Goal: Use online tool/utility: Utilize a website feature to perform a specific function

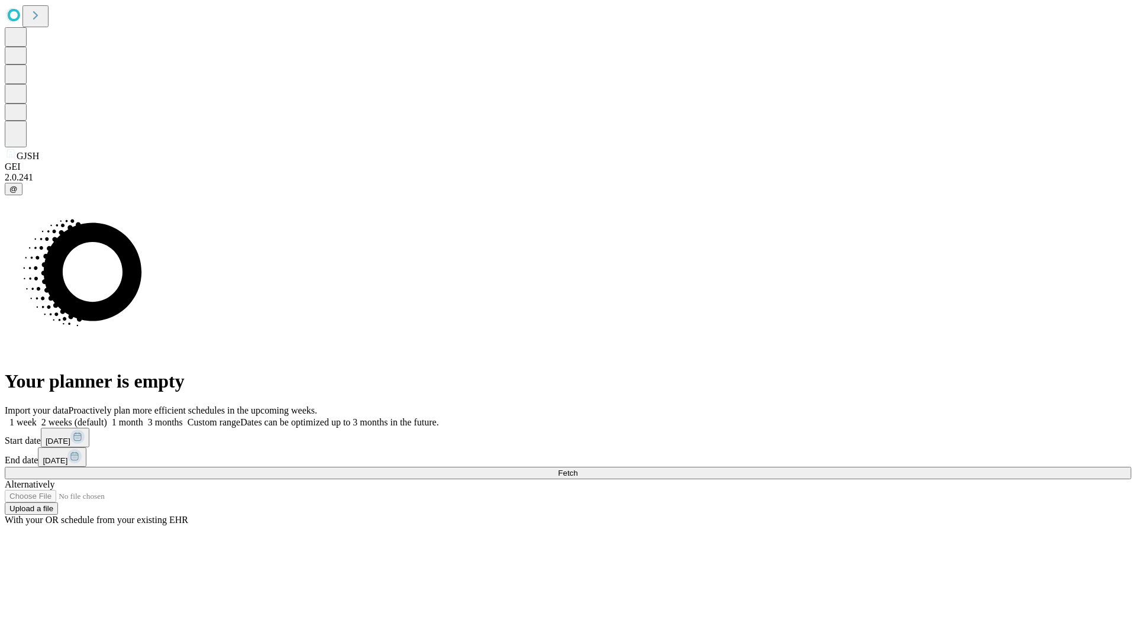
click at [577, 469] on span "Fetch" at bounding box center [568, 473] width 20 height 9
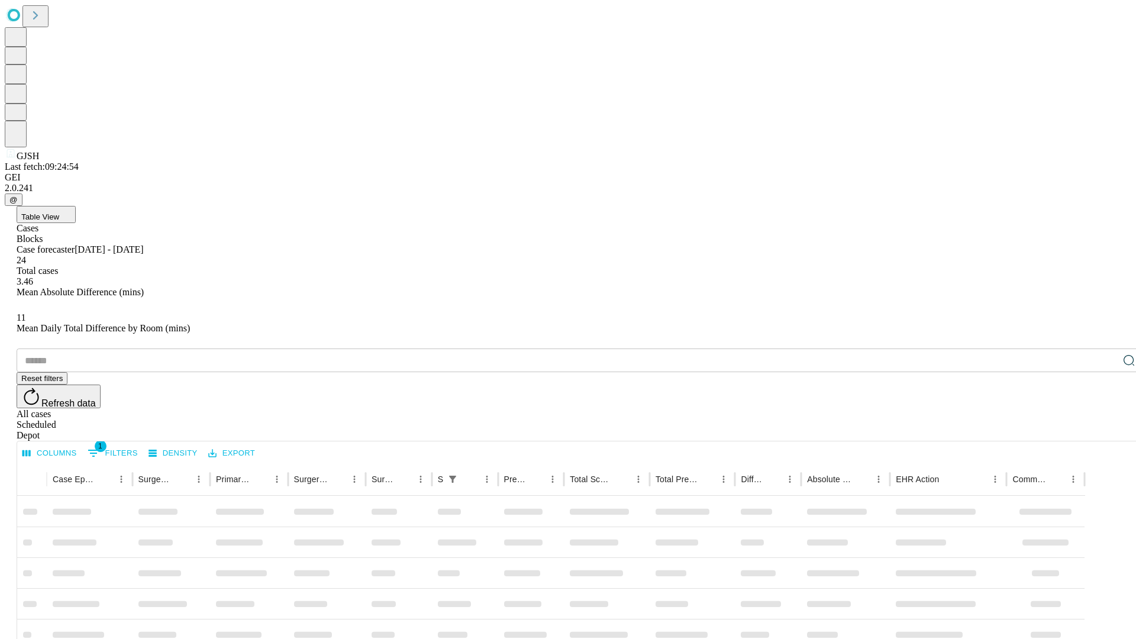
click at [59, 212] on span "Table View" at bounding box center [40, 216] width 38 height 9
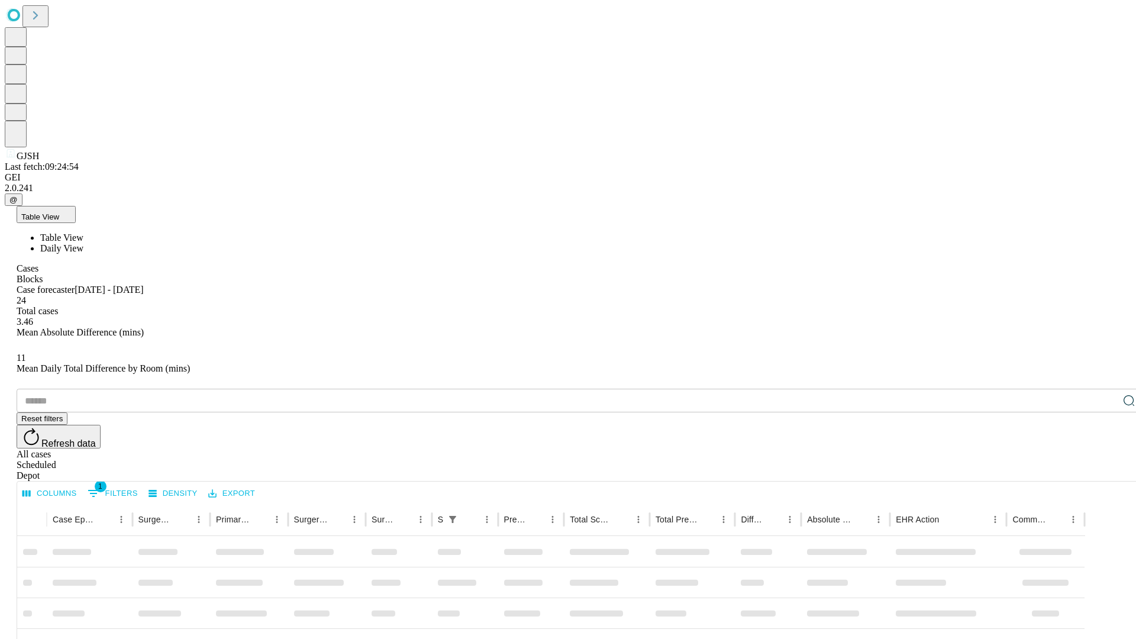
click at [83, 243] on span "Daily View" at bounding box center [61, 248] width 43 height 10
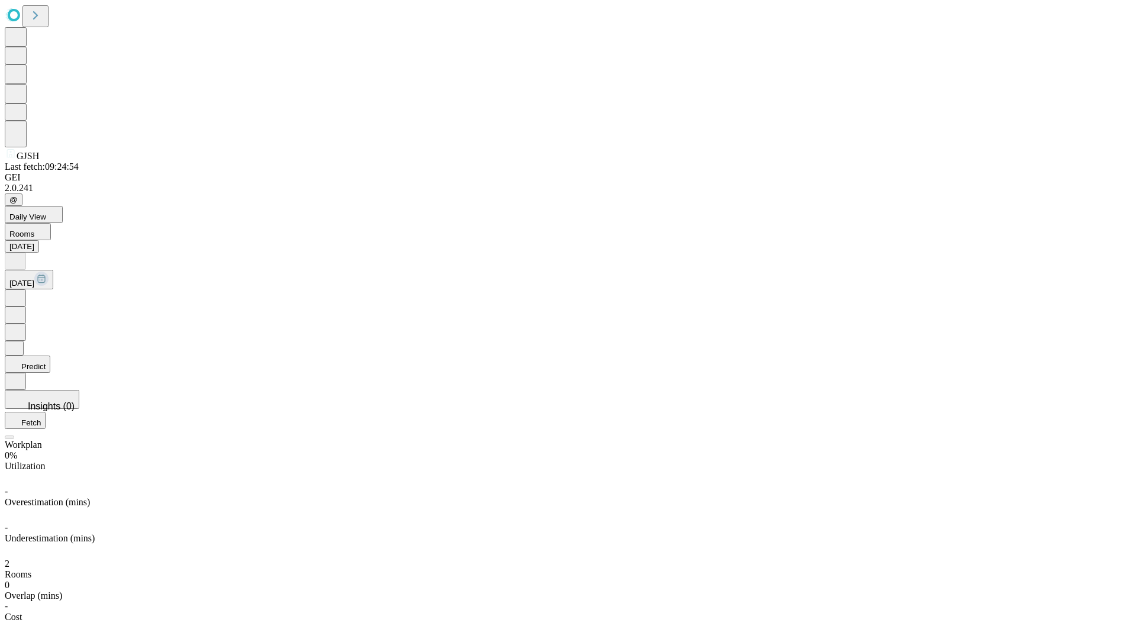
click at [50, 356] on button "Predict" at bounding box center [28, 364] width 46 height 17
